Goal: Find specific page/section: Find specific page/section

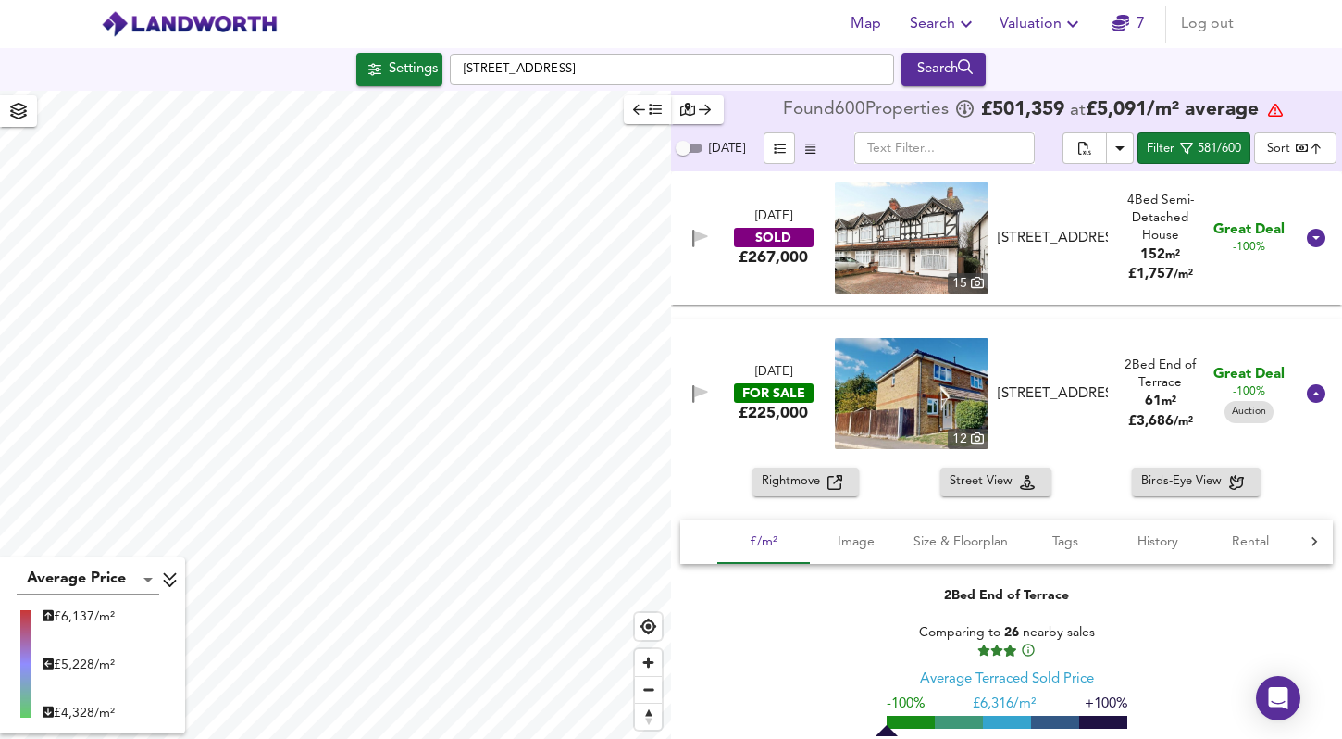
scroll to position [18681, 0]
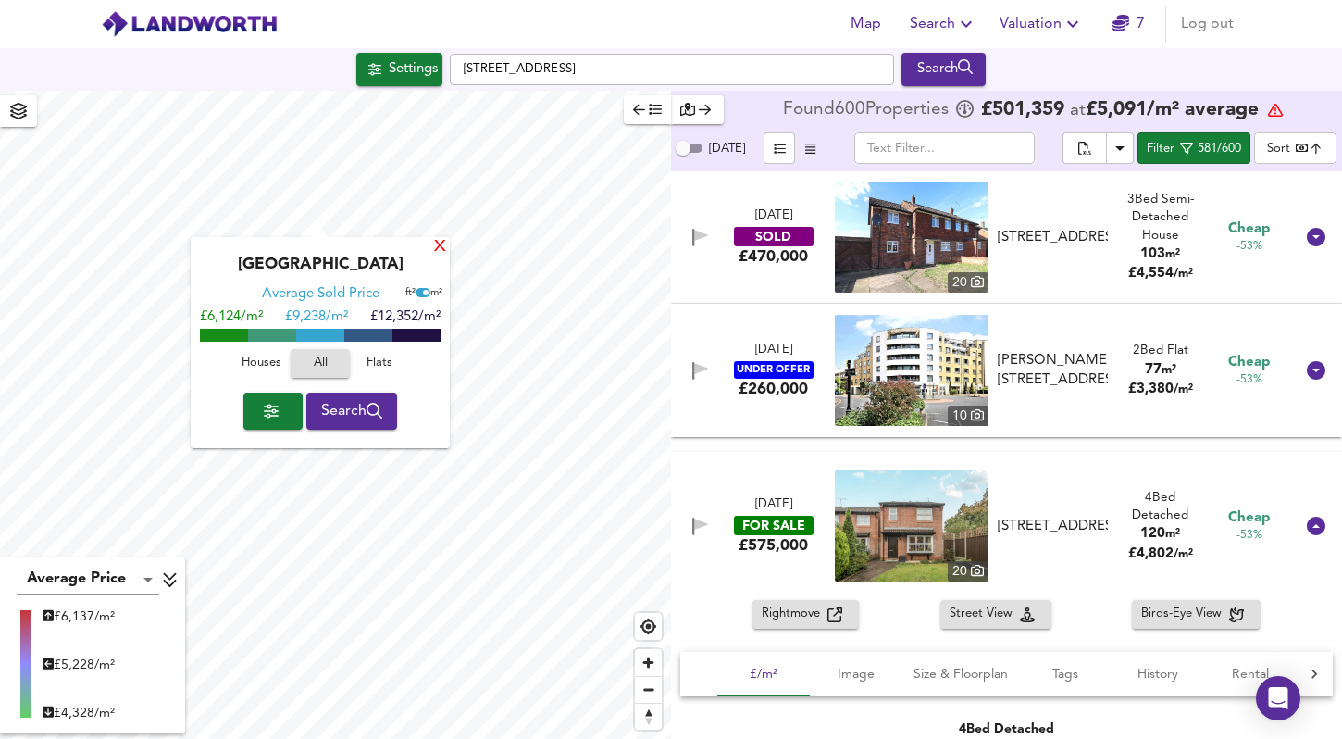
click at [442, 242] on div "X" at bounding box center [440, 248] width 16 height 18
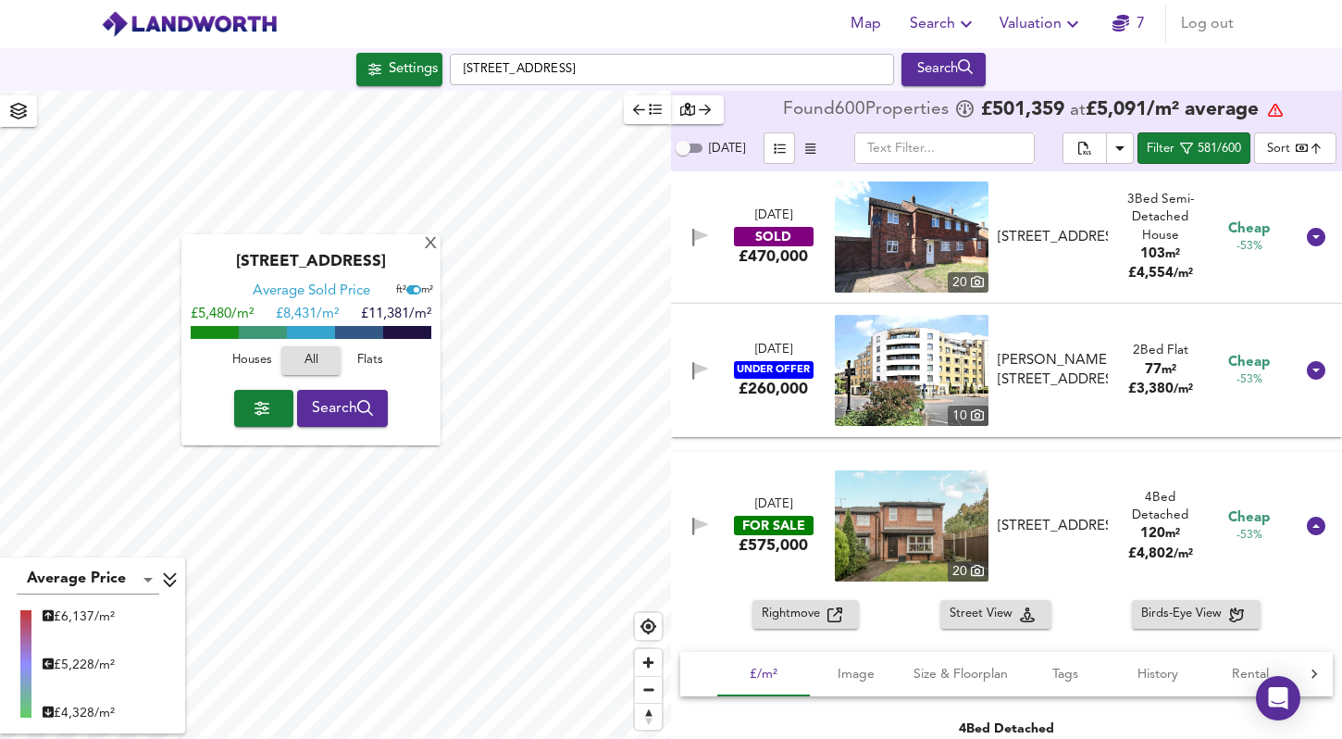
click at [273, 424] on button "button" at bounding box center [263, 408] width 59 height 37
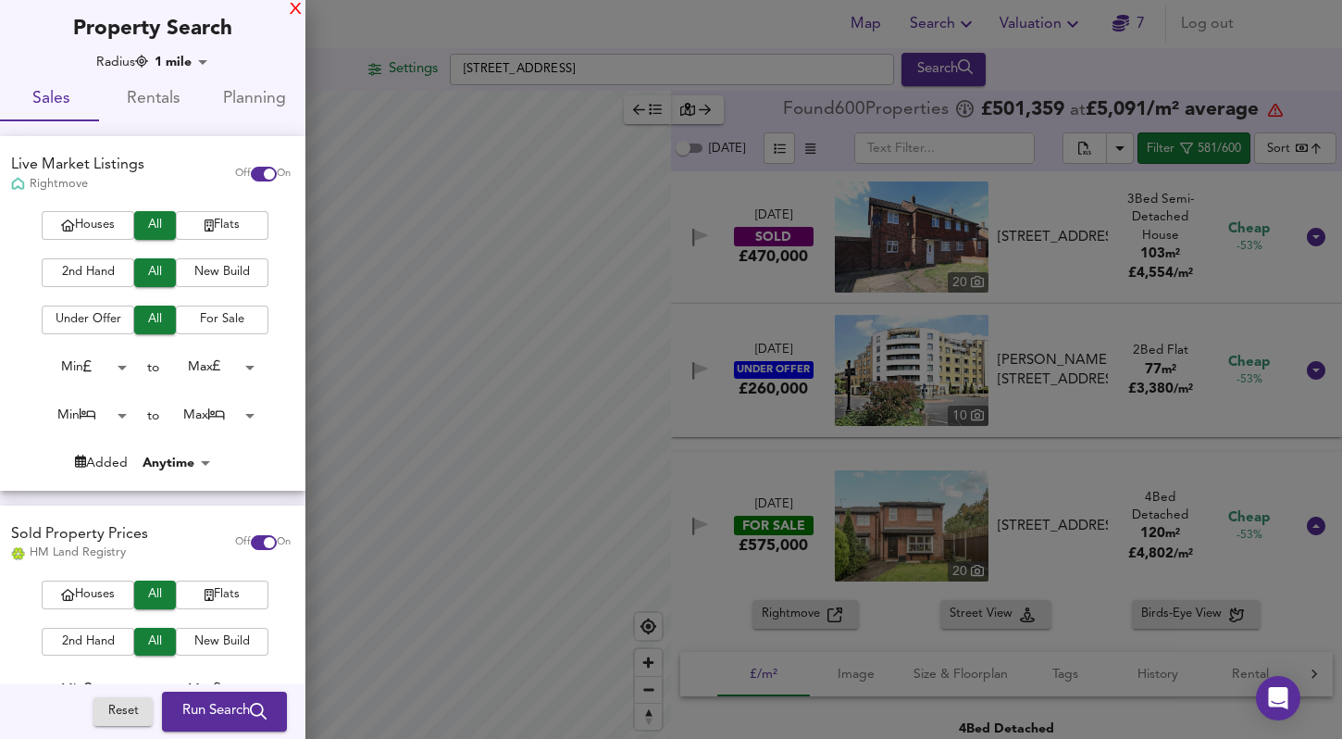
click at [298, 7] on div "X" at bounding box center [296, 10] width 12 height 13
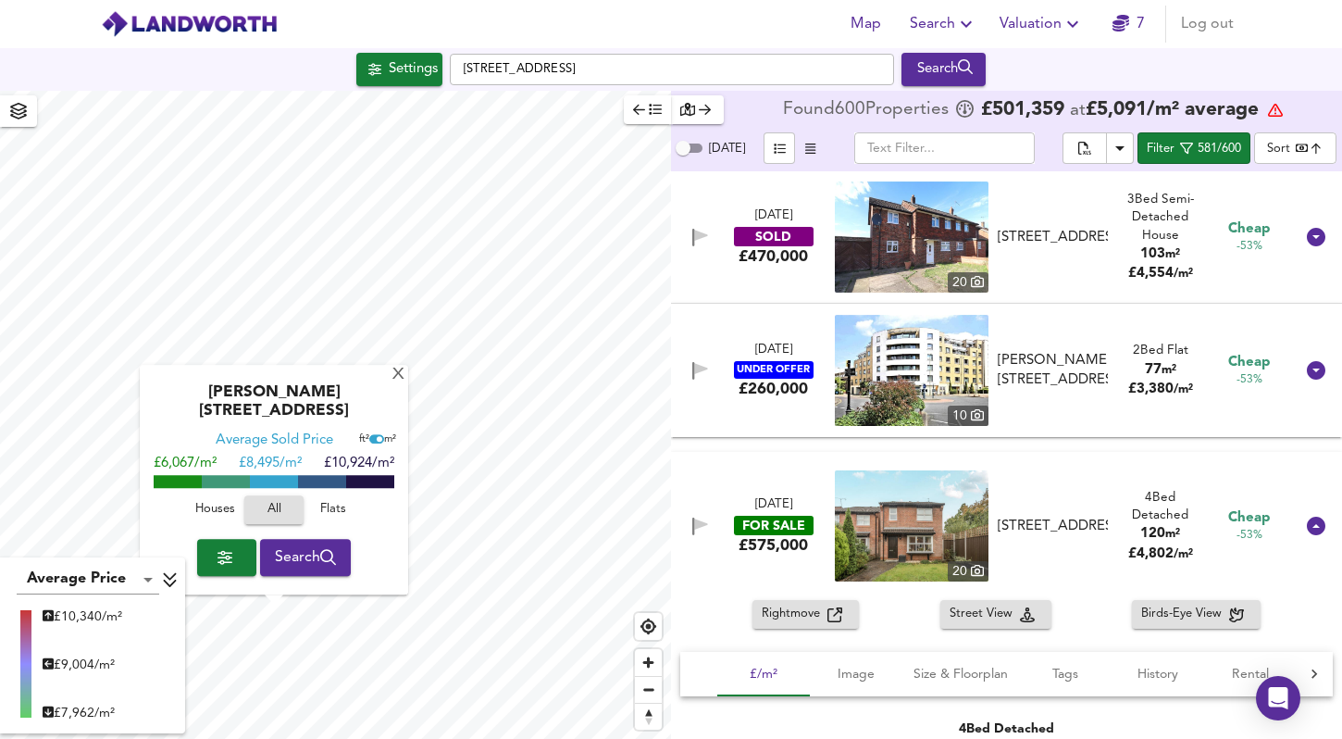
click at [336, 510] on span "Flats" at bounding box center [333, 510] width 50 height 21
click at [397, 384] on div "X" at bounding box center [399, 376] width 16 height 18
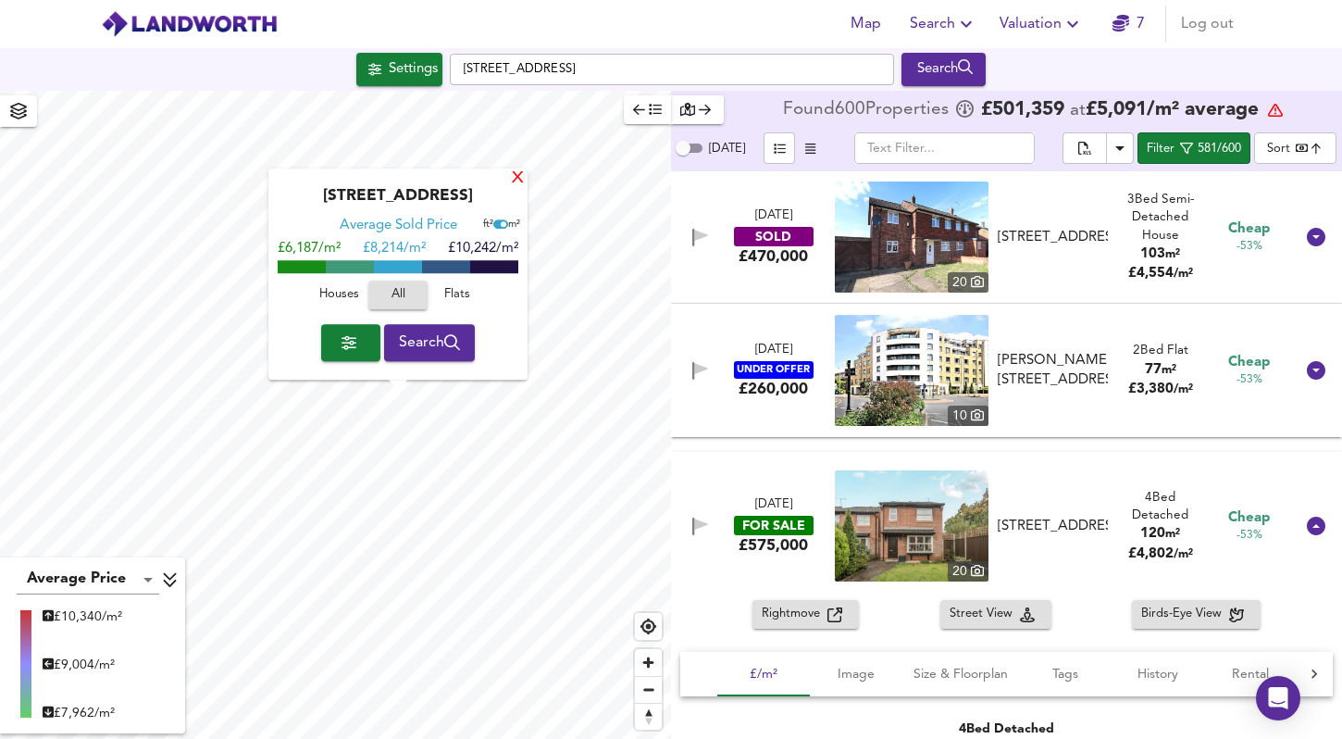
click at [519, 184] on div "X" at bounding box center [518, 179] width 16 height 18
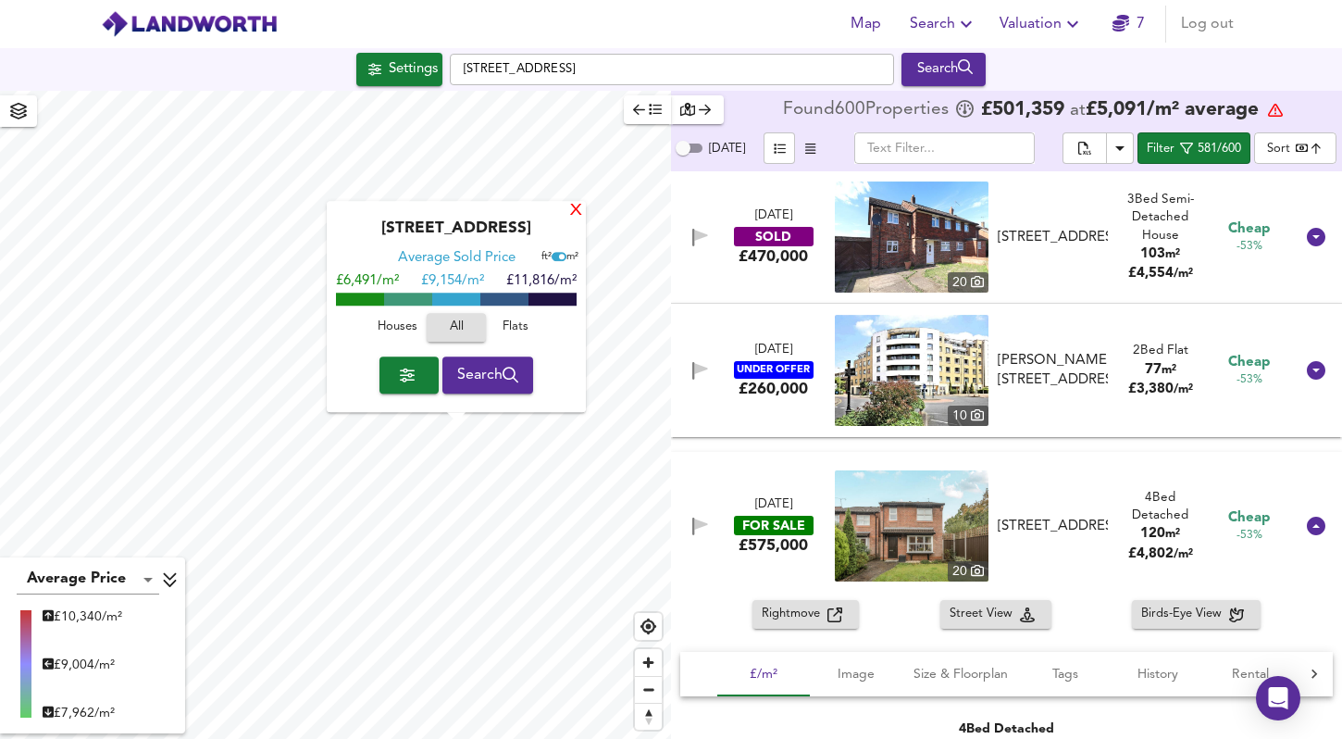
click at [579, 206] on div "X" at bounding box center [576, 212] width 16 height 18
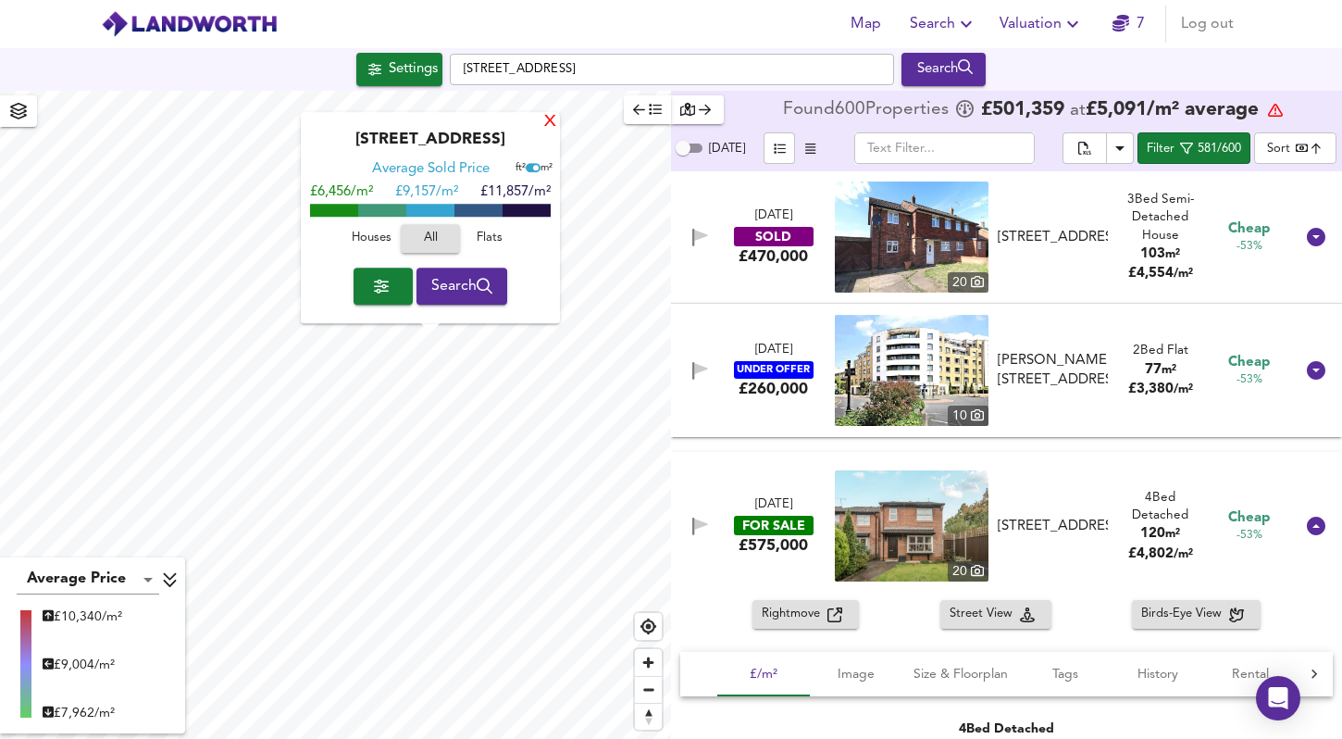
click at [555, 119] on div "X" at bounding box center [551, 123] width 16 height 18
